Goal: Task Accomplishment & Management: Use online tool/utility

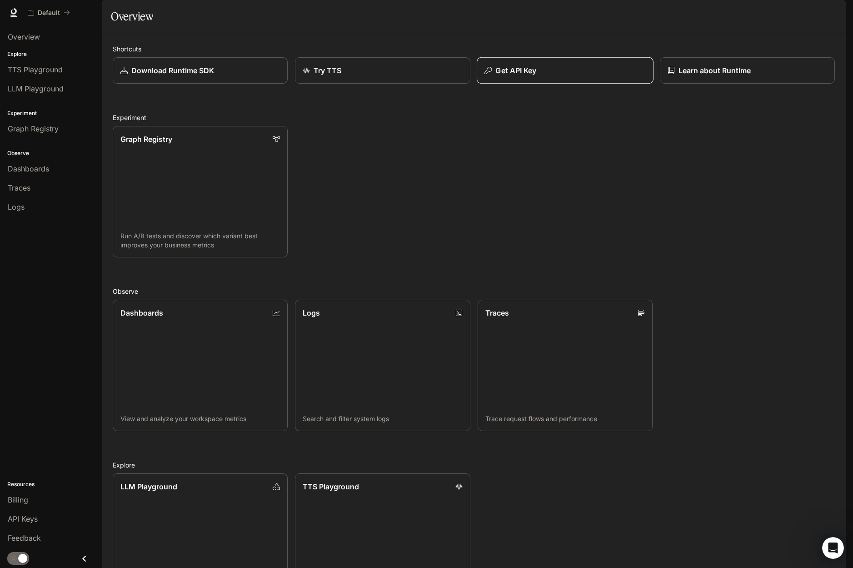
click at [519, 76] on p "Get API Key" at bounding box center [516, 70] width 41 height 11
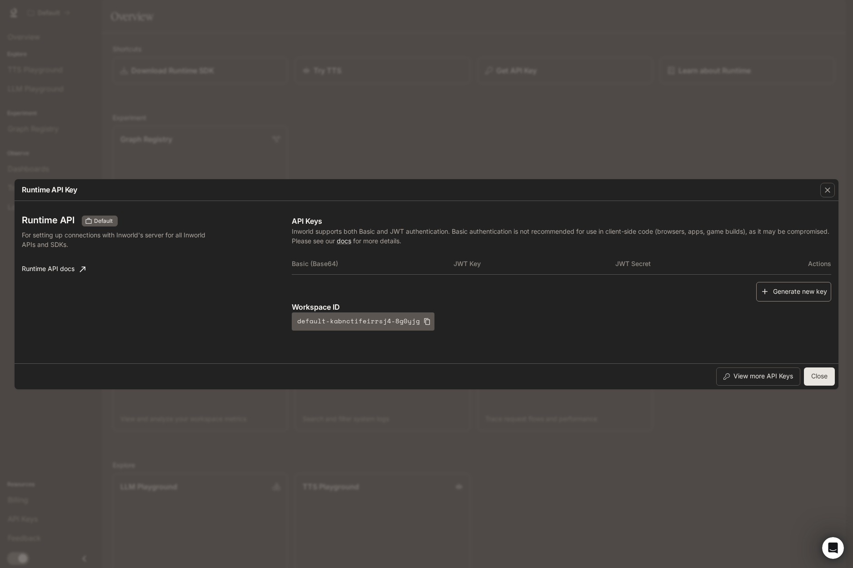
click at [582, 288] on button "Generate new key" at bounding box center [793, 292] width 75 height 20
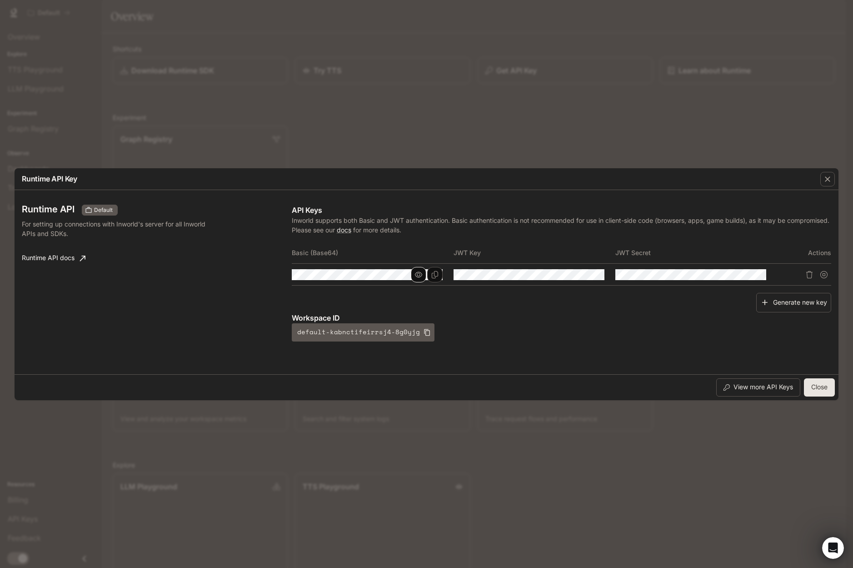
click at [416, 275] on icon "button" at bounding box center [418, 274] width 7 height 7
click at [435, 275] on icon "Copy Basic (Base64)" at bounding box center [434, 274] width 7 height 7
click at [582, 387] on button "Close" at bounding box center [819, 387] width 31 height 18
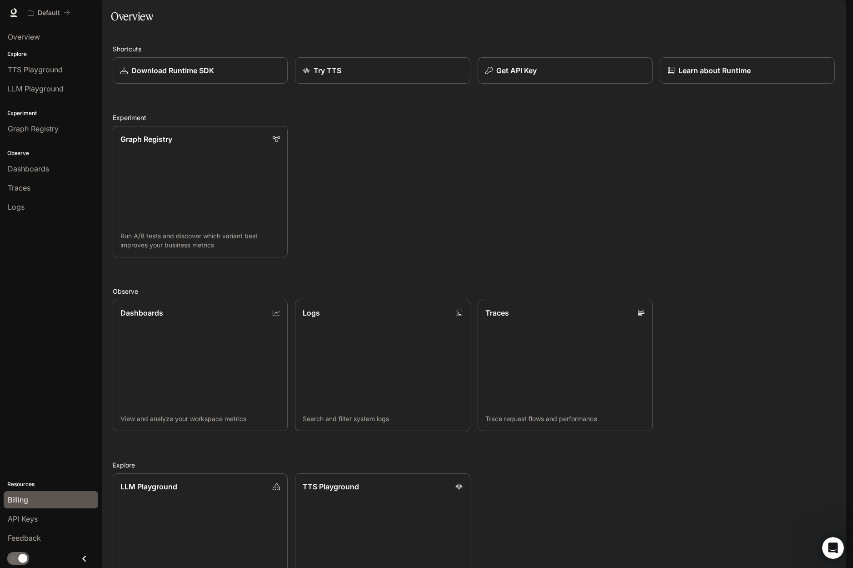
click at [52, 503] on div "Billing" at bounding box center [51, 499] width 86 height 11
click at [832, 14] on icon "button" at bounding box center [833, 12] width 5 height 5
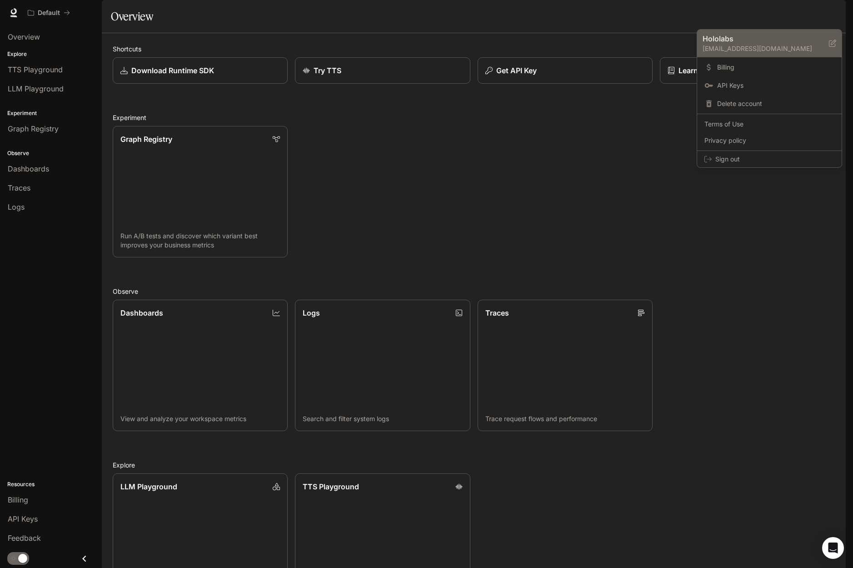
click at [751, 48] on p "dev@hololabs.org" at bounding box center [766, 48] width 126 height 9
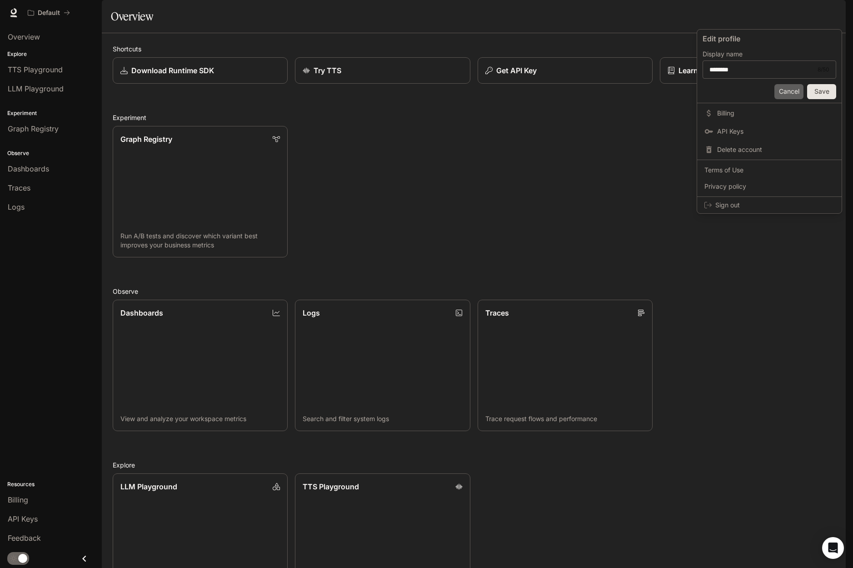
click at [787, 94] on button "Cancel" at bounding box center [789, 91] width 29 height 15
click at [619, 189] on div at bounding box center [426, 284] width 853 height 568
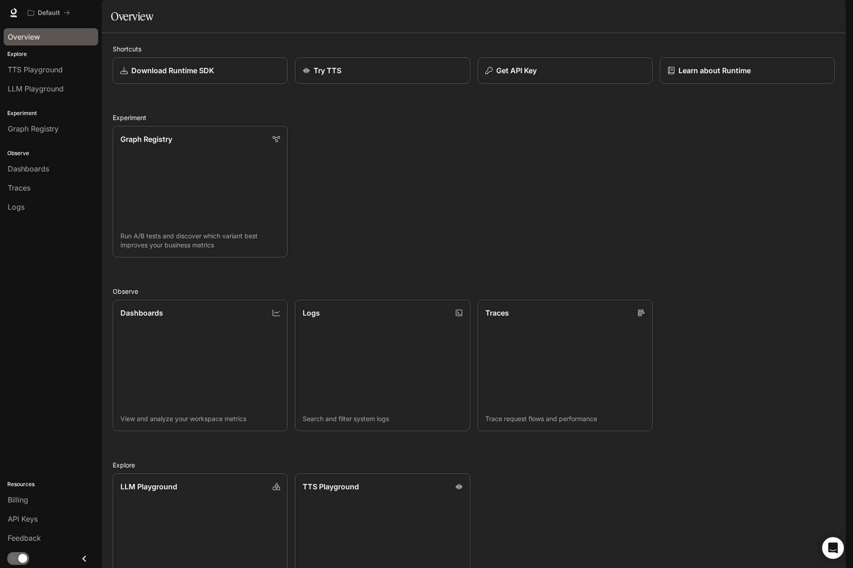
click at [27, 39] on span "Overview" at bounding box center [24, 36] width 32 height 11
click at [789, 17] on span "Documentation" at bounding box center [791, 12] width 45 height 11
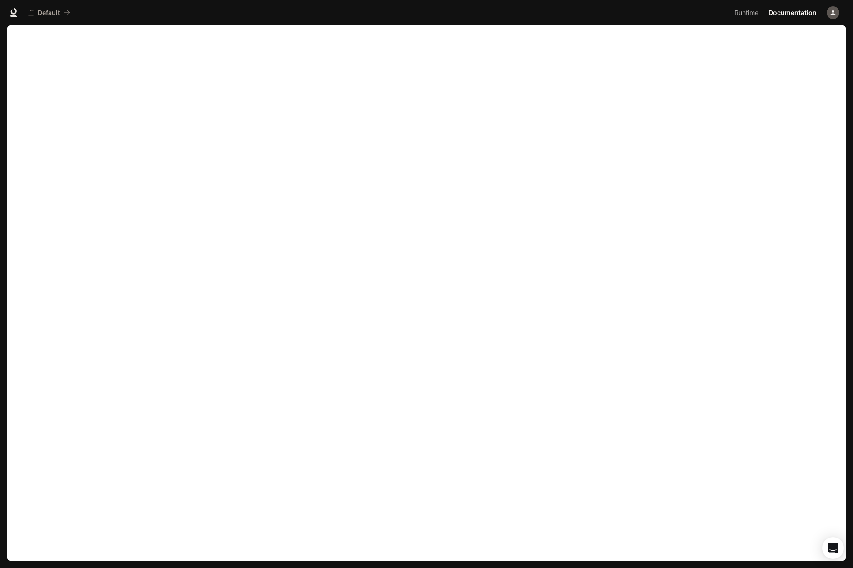
click at [38, 561] on div "Skip to main content Portal Overview Explore TTS Playground LLM Playground Expe…" at bounding box center [426, 284] width 853 height 568
drag, startPoint x: 293, startPoint y: 8, endPoint x: 253, endPoint y: 8, distance: 40.0
click at [253, 8] on div "Default" at bounding box center [377, 13] width 707 height 18
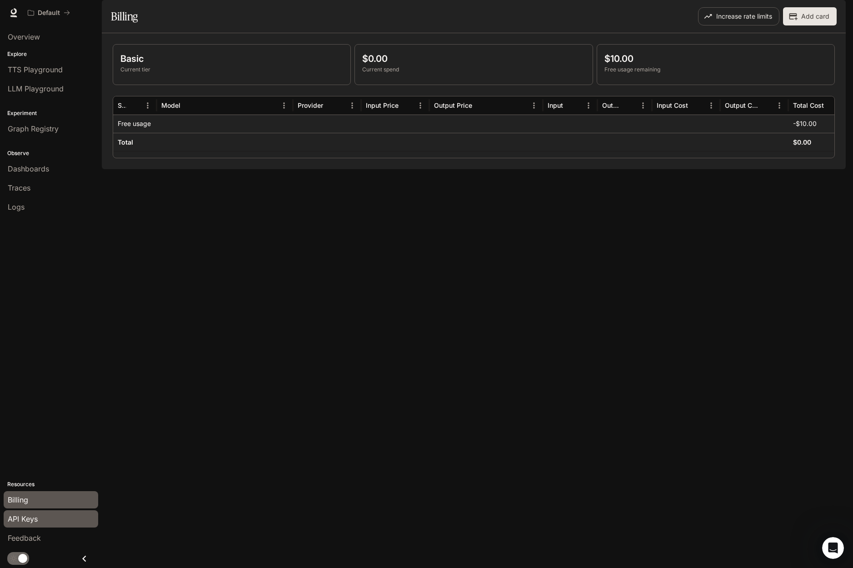
click at [44, 520] on div "API Keys" at bounding box center [51, 518] width 86 height 11
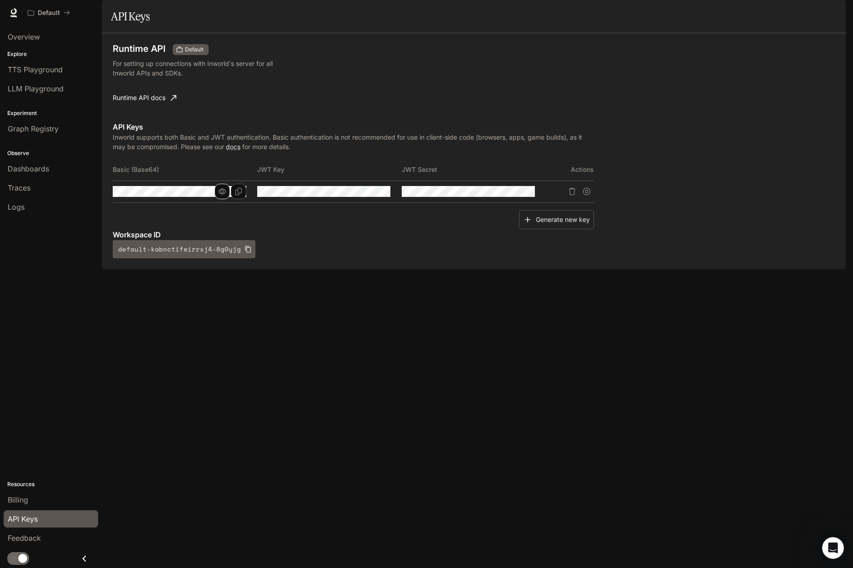
click at [226, 188] on icon "button" at bounding box center [222, 191] width 7 height 7
click at [242, 188] on icon "Copy Basic (Base64)" at bounding box center [238, 191] width 7 height 7
